Goal: Transaction & Acquisition: Purchase product/service

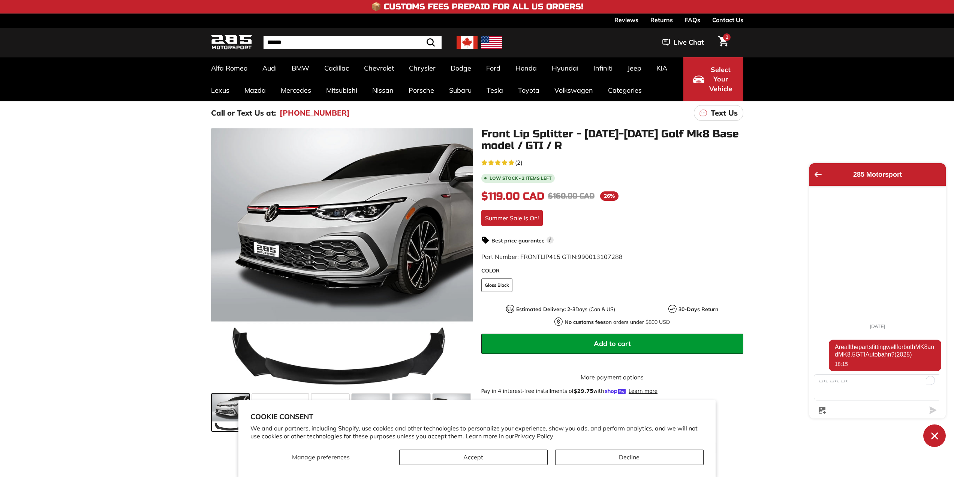
click at [128, 358] on div ".cls-1{fill:none;stroke:#000;stroke-miterlimit:10;stroke-width:2px} .cls-1{fill…" at bounding box center [477, 288] width 954 height 328
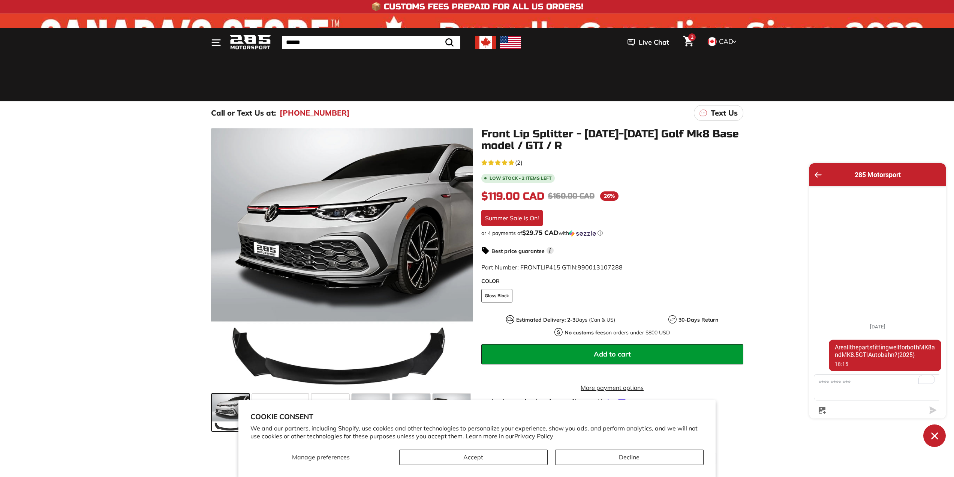
scroll to position [150, 0]
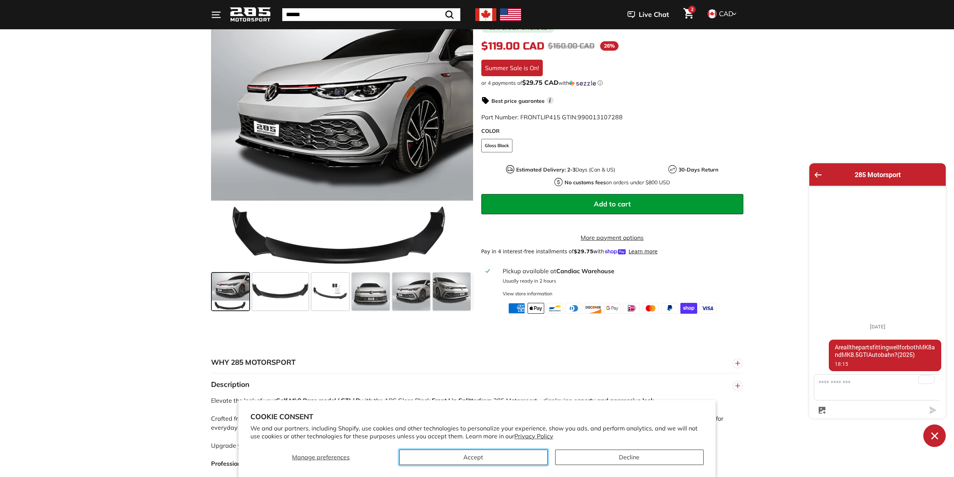
click at [501, 460] on button "Accept" at bounding box center [473, 456] width 148 height 15
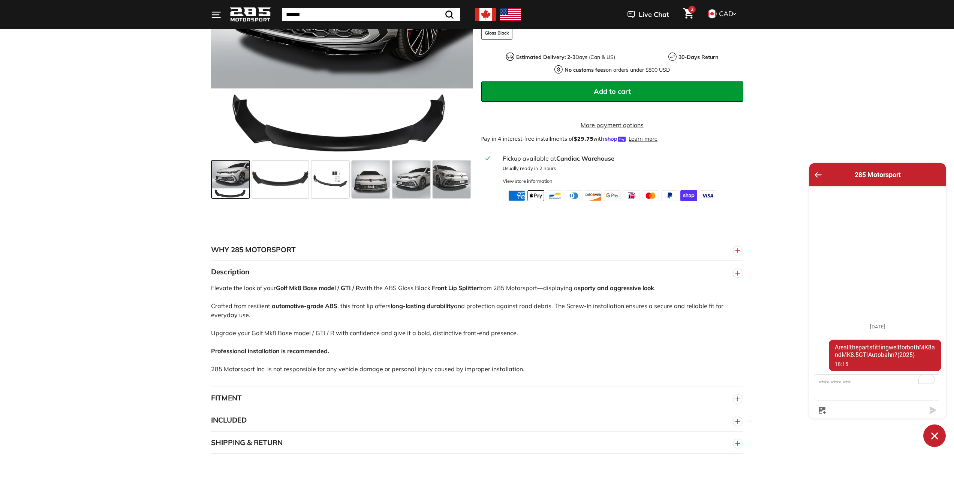
scroll to position [337, 0]
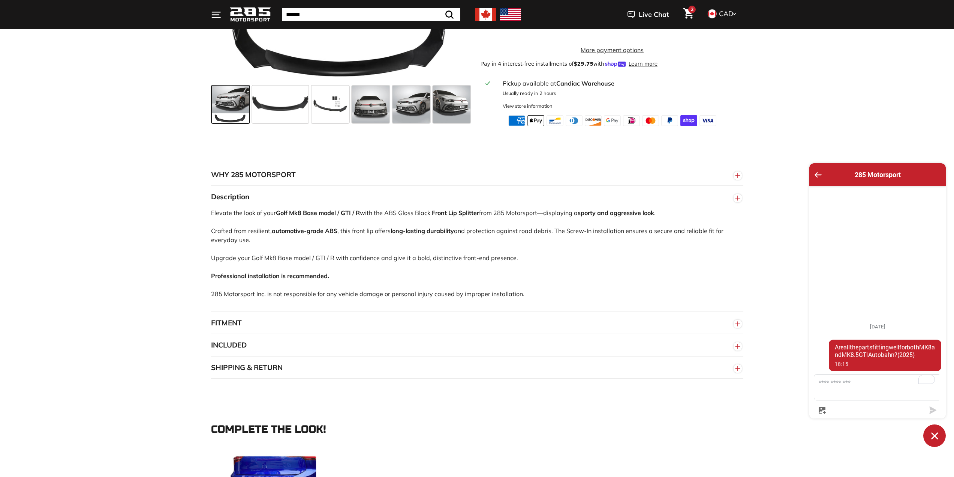
click at [237, 349] on button "INCLUDED" at bounding box center [477, 345] width 532 height 22
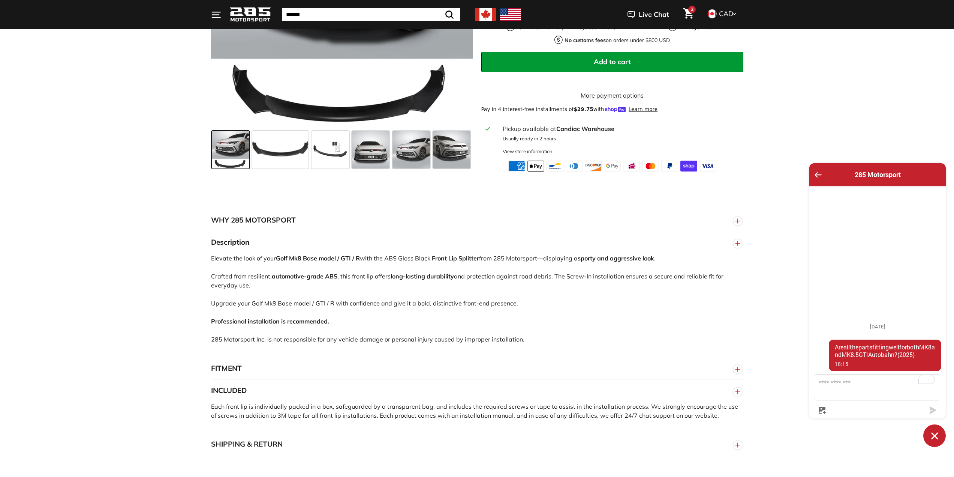
scroll to position [375, 0]
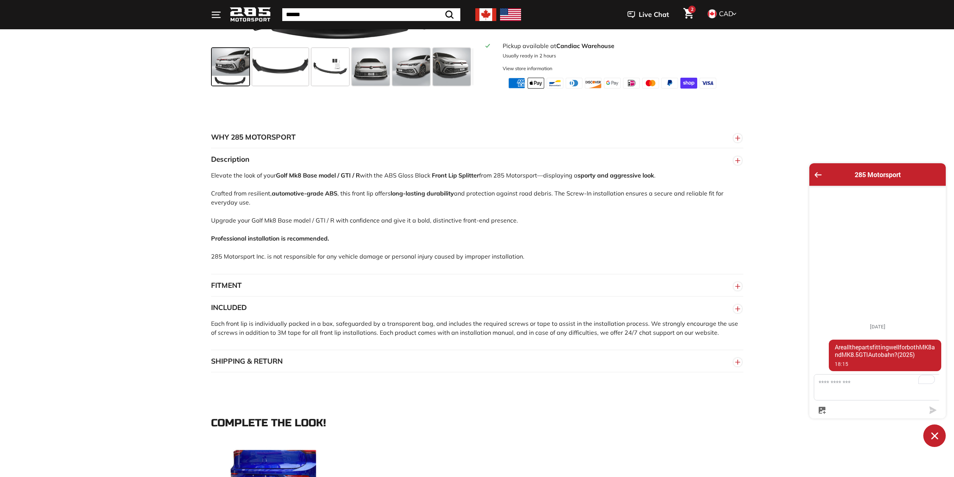
click at [242, 289] on button "FITMENT" at bounding box center [477, 285] width 532 height 22
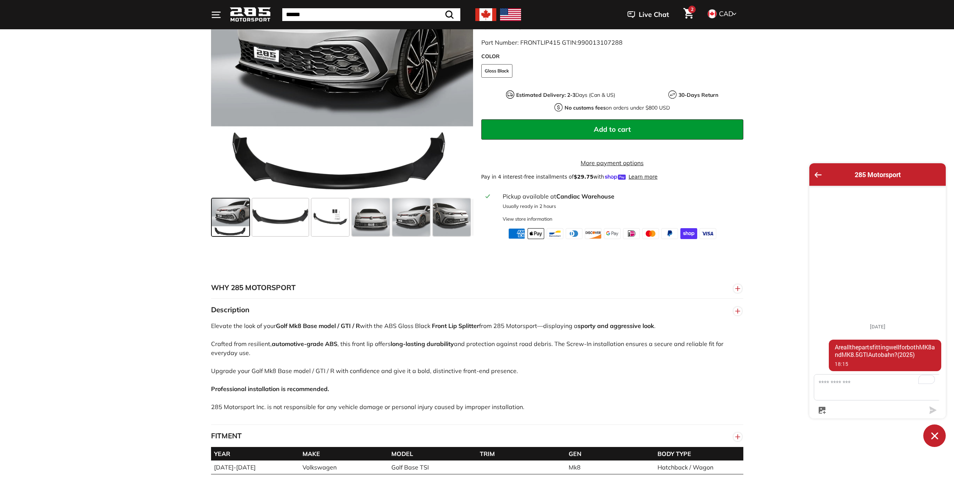
scroll to position [150, 0]
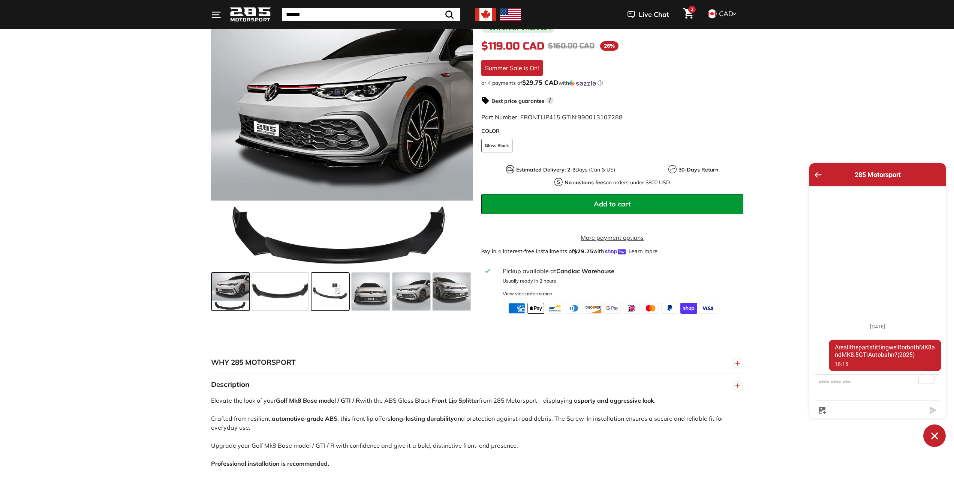
click at [330, 290] on span at bounding box center [330, 291] width 37 height 37
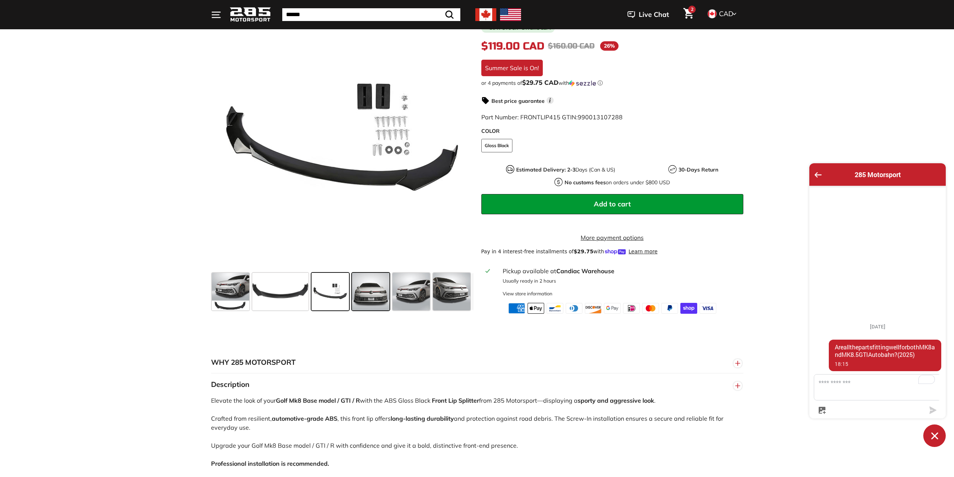
click at [387, 294] on span at bounding box center [370, 291] width 37 height 37
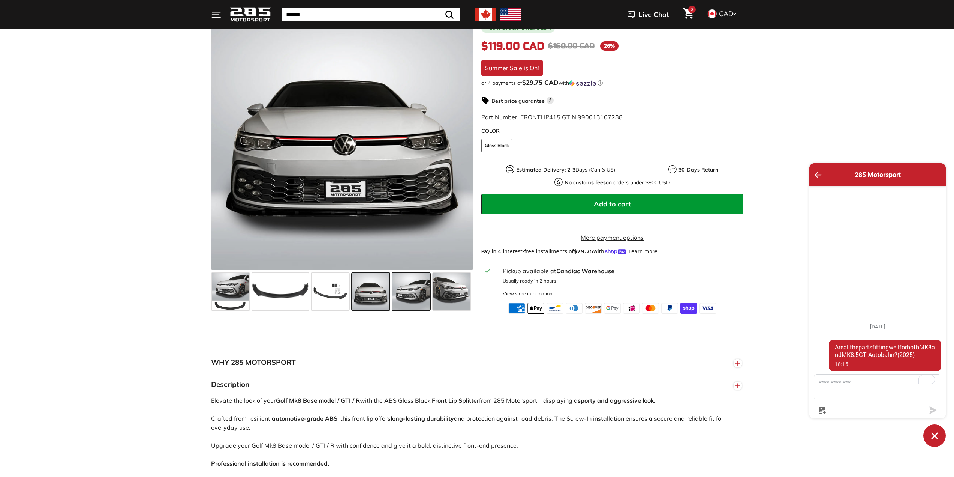
click at [411, 292] on span at bounding box center [411, 291] width 37 height 37
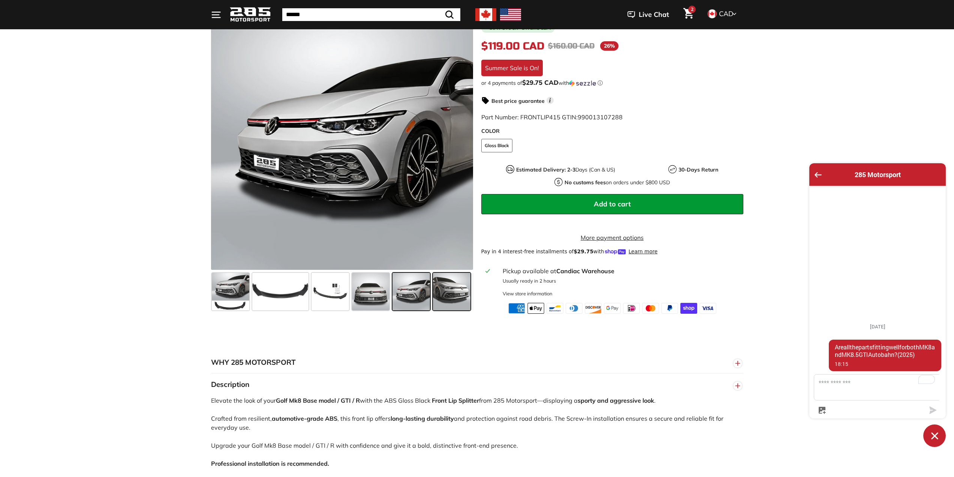
click at [450, 290] on span at bounding box center [451, 291] width 37 height 37
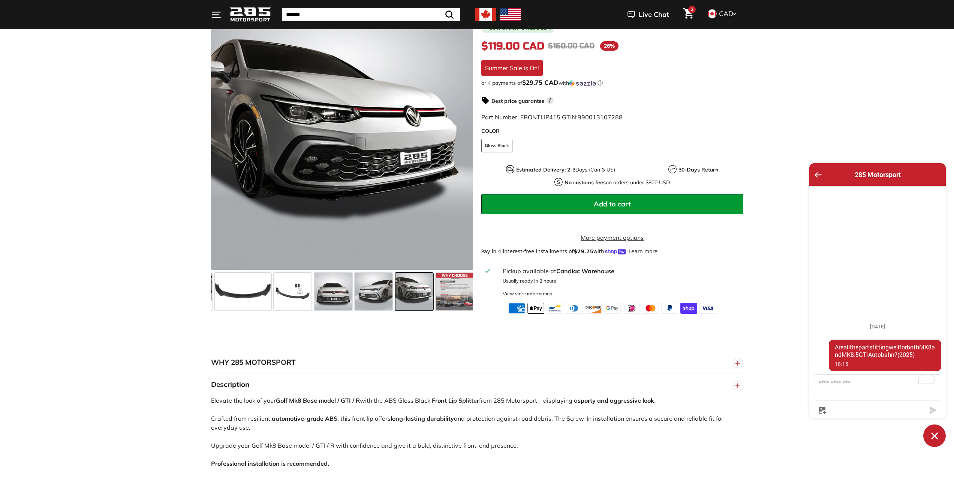
scroll to position [0, 39]
click at [237, 292] on span at bounding box center [241, 291] width 56 height 37
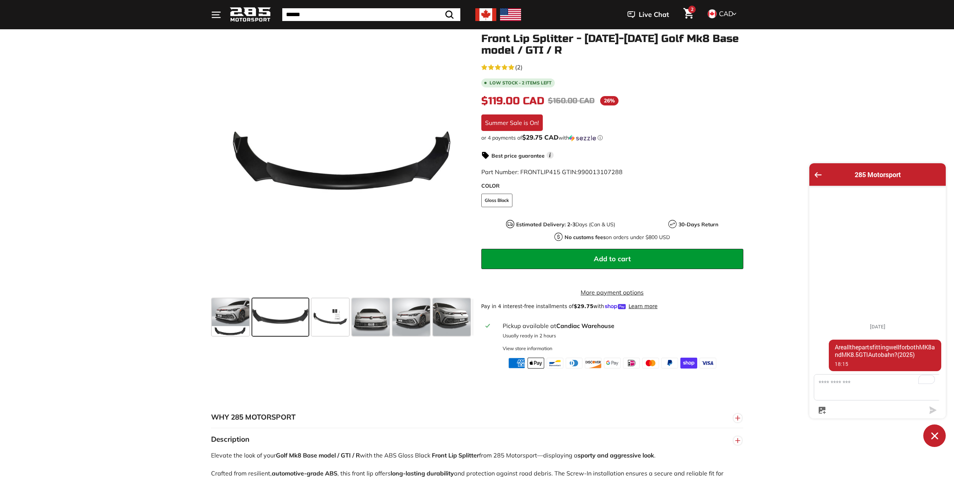
scroll to position [37, 0]
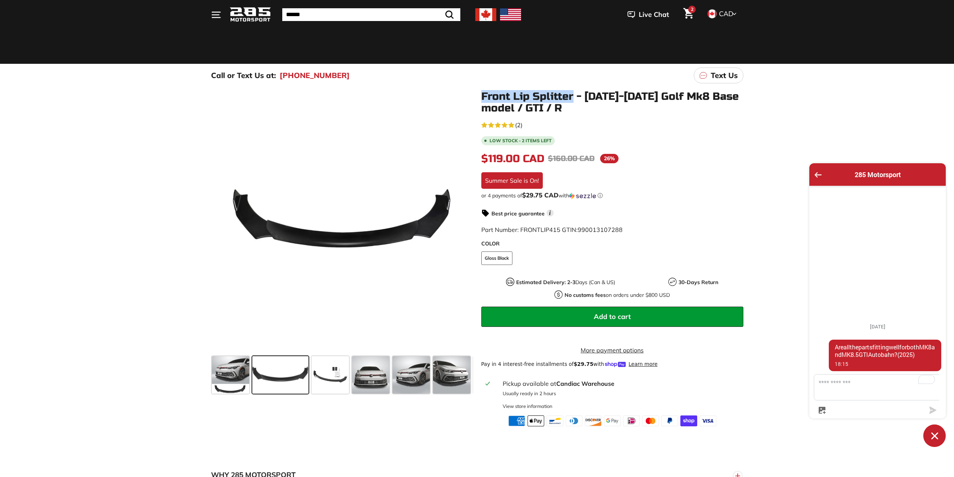
drag, startPoint x: 484, startPoint y: 94, endPoint x: 573, endPoint y: 99, distance: 89.4
click at [573, 99] on h1 "Front Lip Splitter - [DATE]-[DATE] Golf Mk8 Base model / GTI / R" at bounding box center [612, 102] width 262 height 23
copy h1 "Front Lip Splitter"
click at [233, 377] on span at bounding box center [230, 374] width 37 height 37
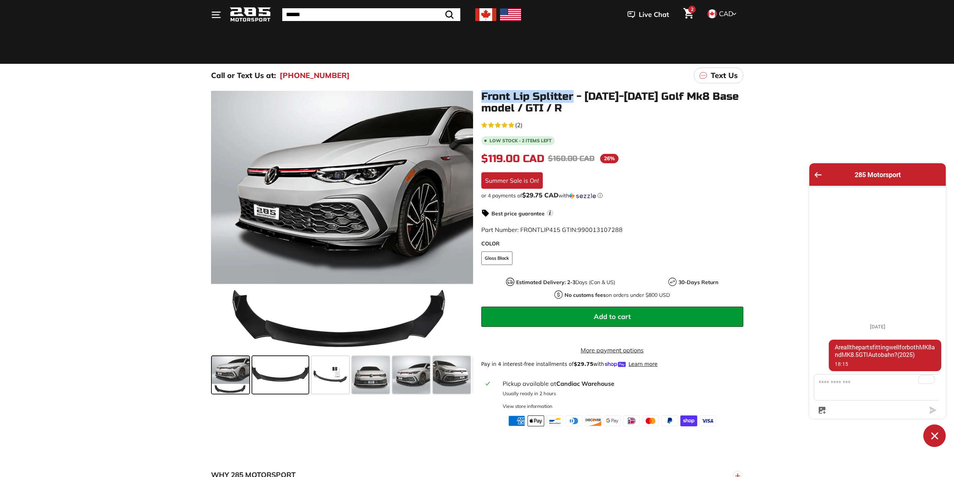
click at [266, 375] on span at bounding box center [280, 374] width 56 height 37
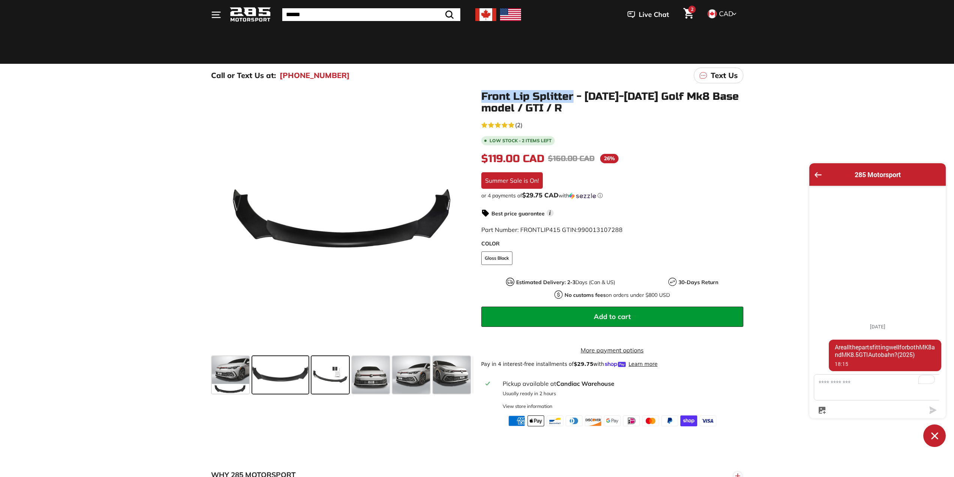
click at [321, 382] on span at bounding box center [330, 374] width 37 height 37
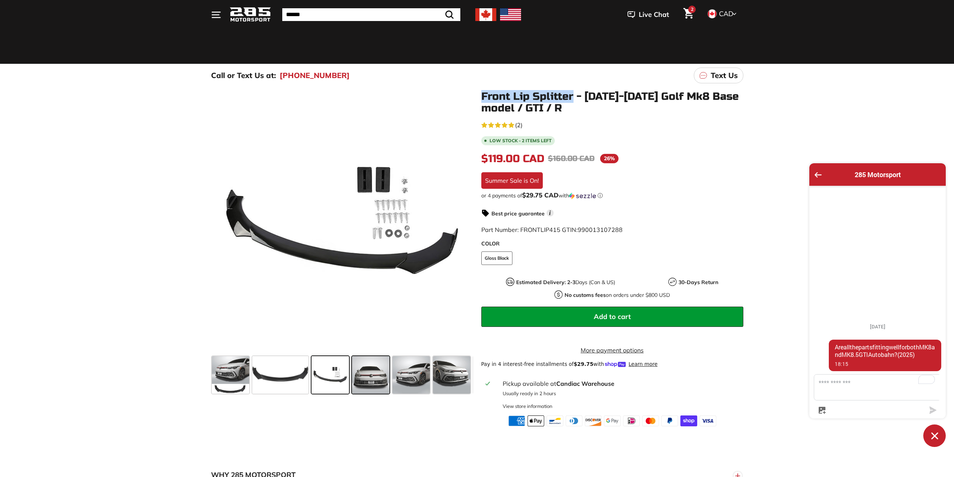
drag, startPoint x: 381, startPoint y: 367, endPoint x: 390, endPoint y: 369, distance: 9.3
click at [380, 367] on span at bounding box center [370, 374] width 37 height 37
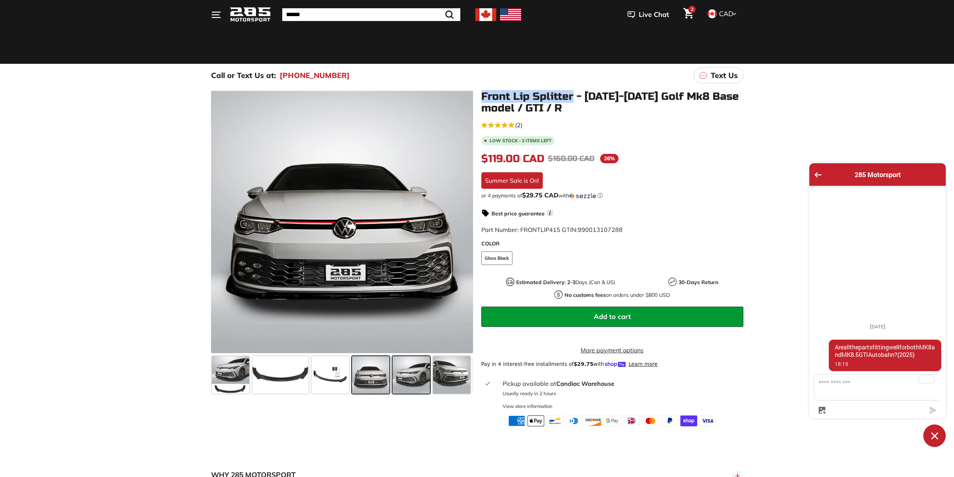
click at [402, 370] on span at bounding box center [411, 374] width 37 height 37
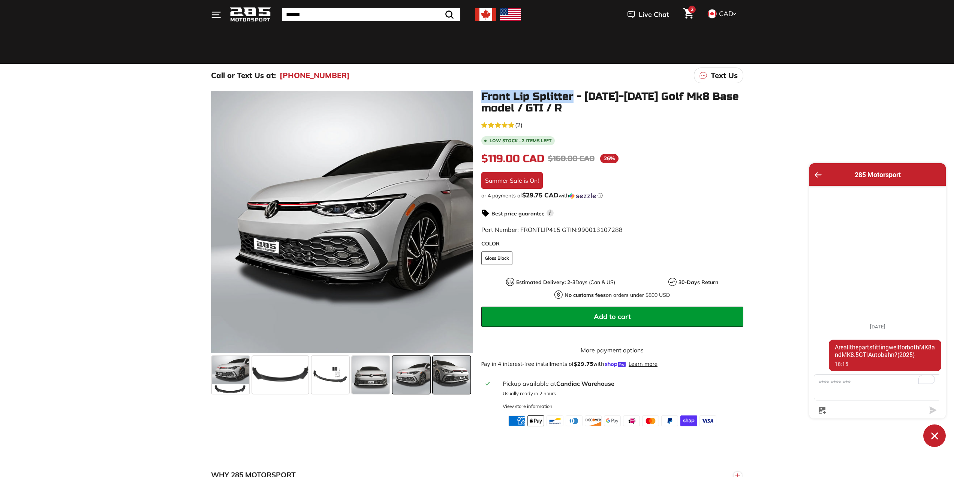
click at [439, 374] on span at bounding box center [451, 374] width 37 height 37
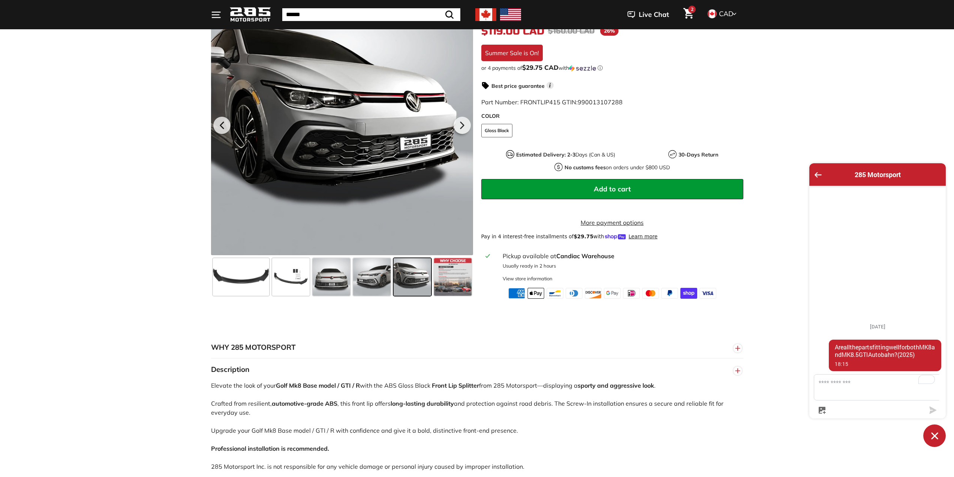
scroll to position [112, 0]
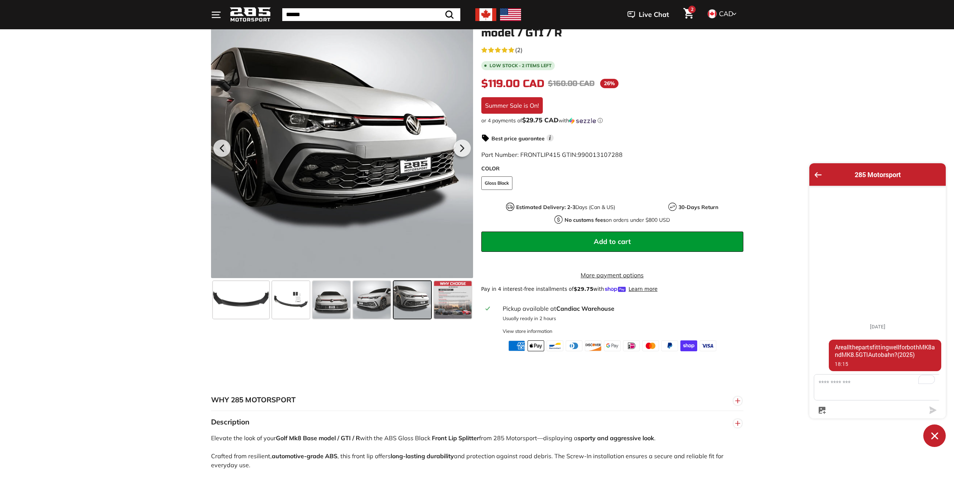
click at [594, 238] on button "Add to cart" at bounding box center [612, 241] width 262 height 20
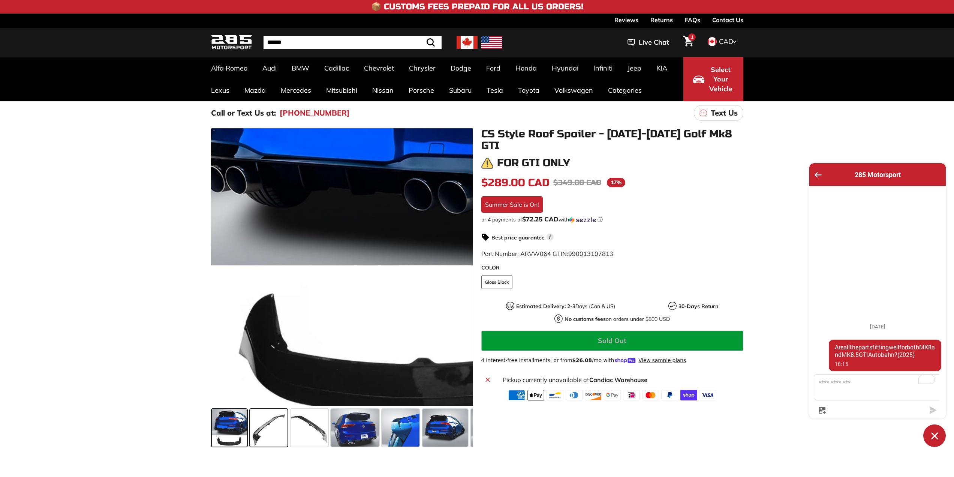
scroll to position [37, 0]
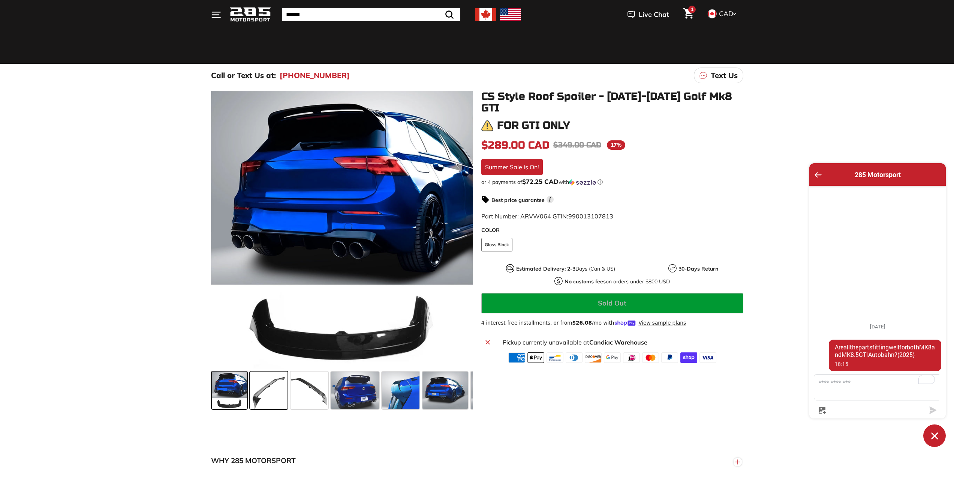
click at [270, 389] on span at bounding box center [268, 389] width 37 height 37
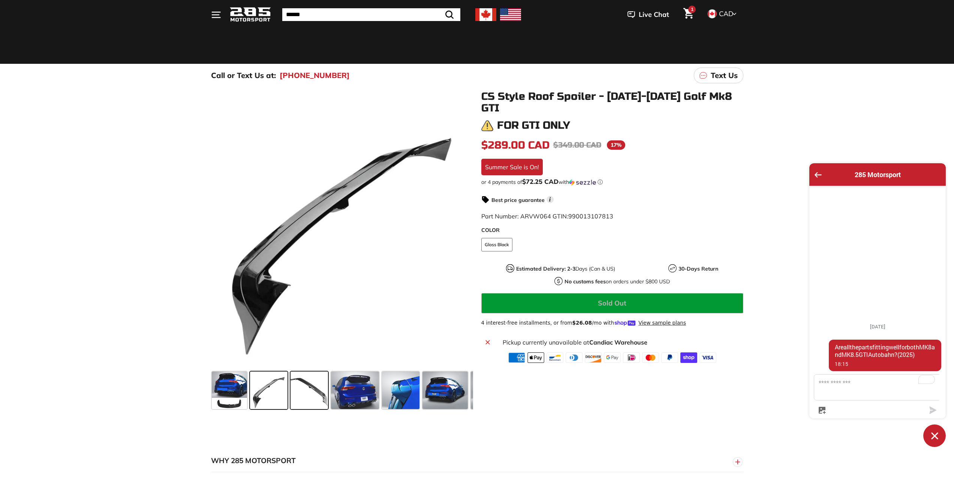
click at [302, 389] on span at bounding box center [309, 389] width 37 height 37
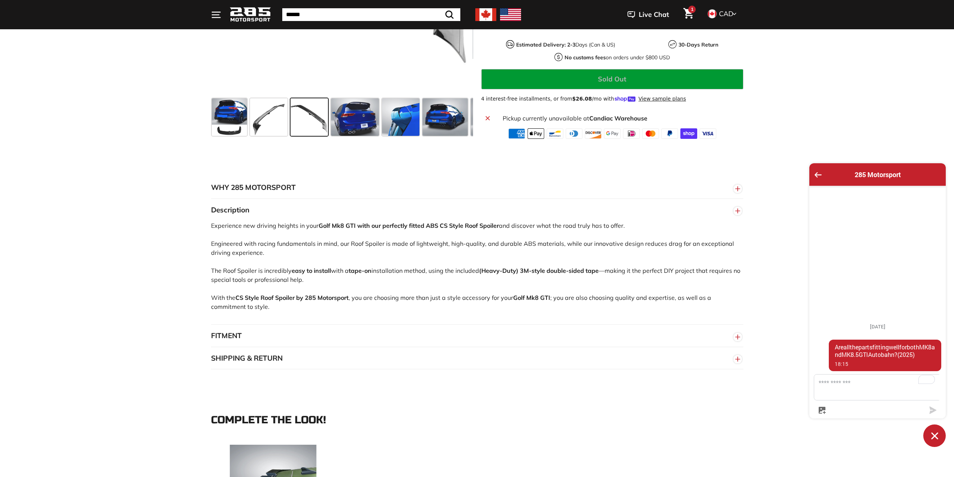
scroll to position [375, 0]
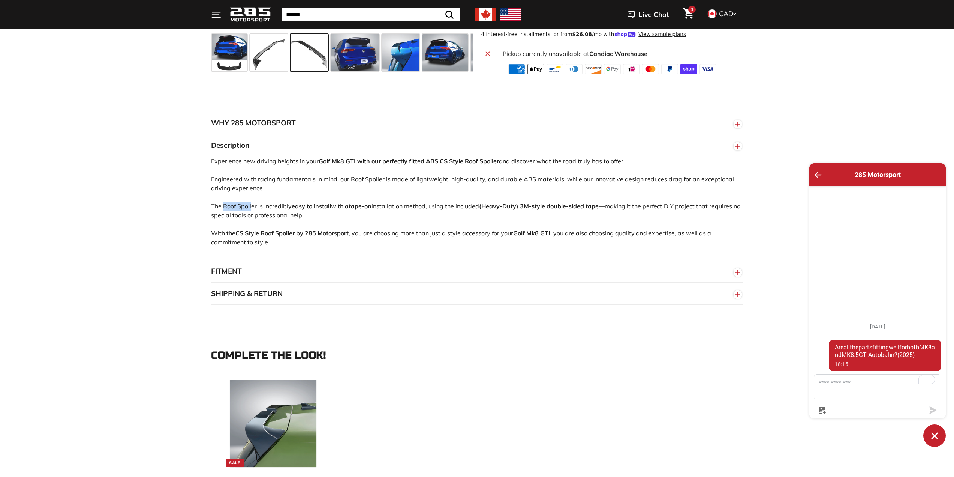
drag, startPoint x: 222, startPoint y: 206, endPoint x: 253, endPoint y: 206, distance: 30.4
click at [253, 206] on p "Experience new driving heights in your Golf Mk8 GTI with our perfectly fitted A…" at bounding box center [477, 201] width 532 height 90
drag, startPoint x: 210, startPoint y: 206, endPoint x: 256, endPoint y: 209, distance: 46.2
click at [256, 209] on div "WHY 285 MOTORSPORT «We bring more to the table than our competitors and we’re c…" at bounding box center [477, 208] width 562 height 193
copy p "The Roof Spoiler"
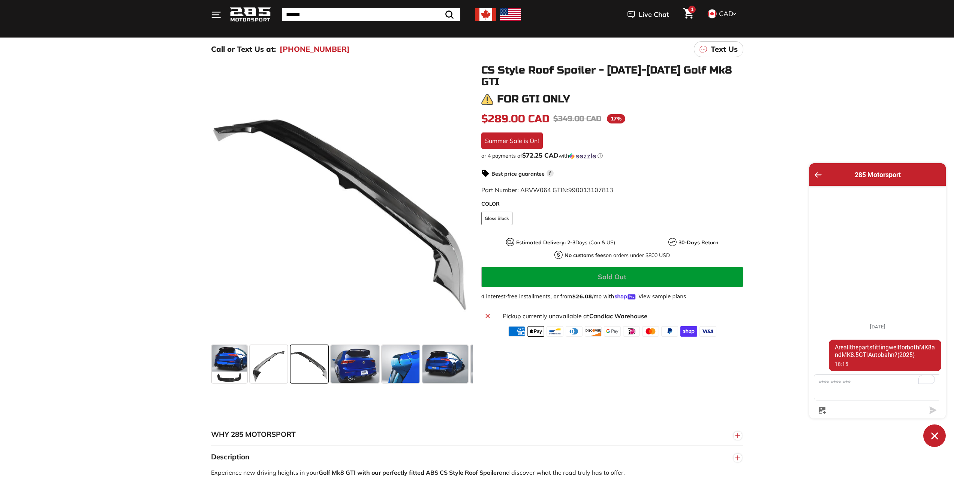
scroll to position [112, 0]
